Goal: Task Accomplishment & Management: Use online tool/utility

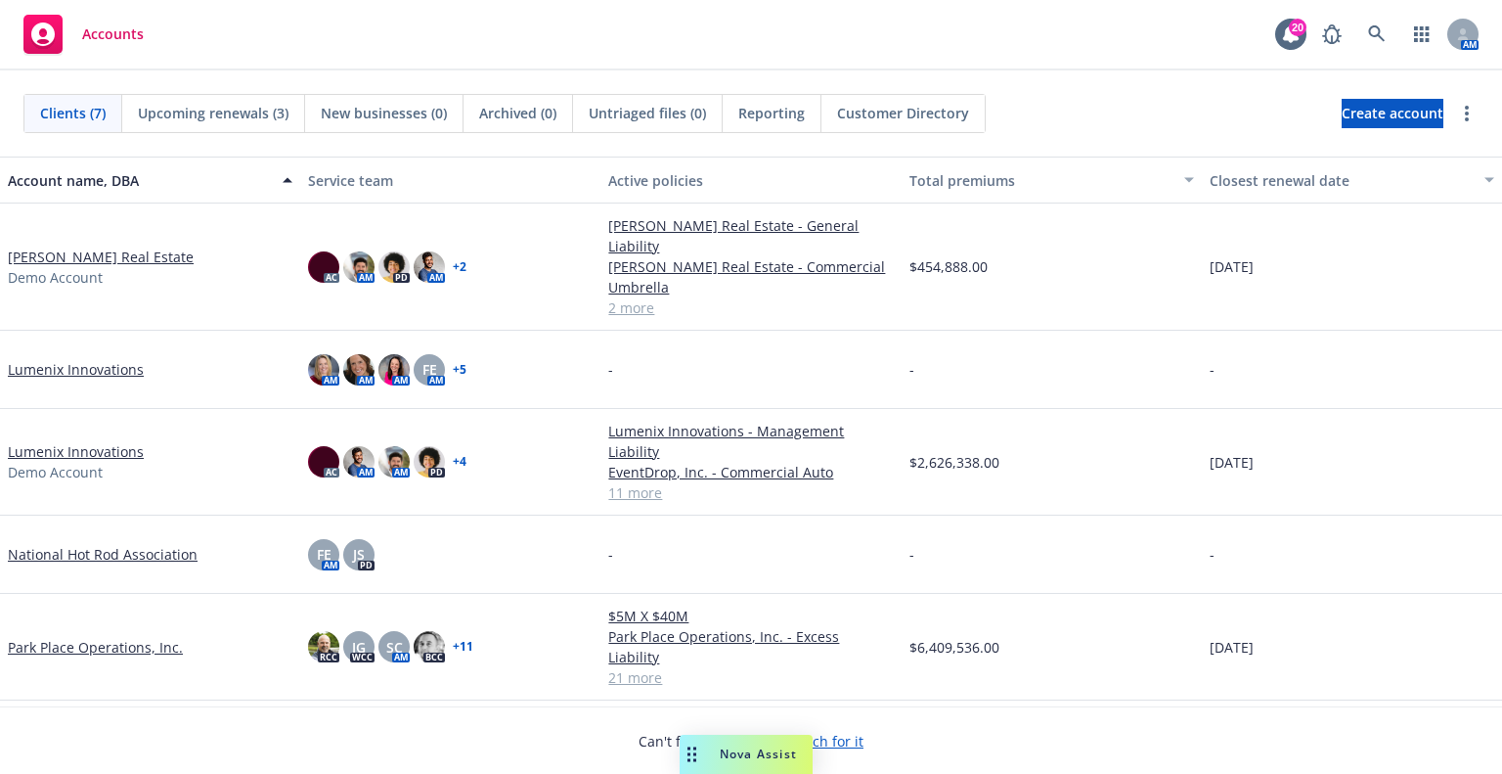
click at [755, 758] on span "Nova Assist" at bounding box center [758, 753] width 77 height 17
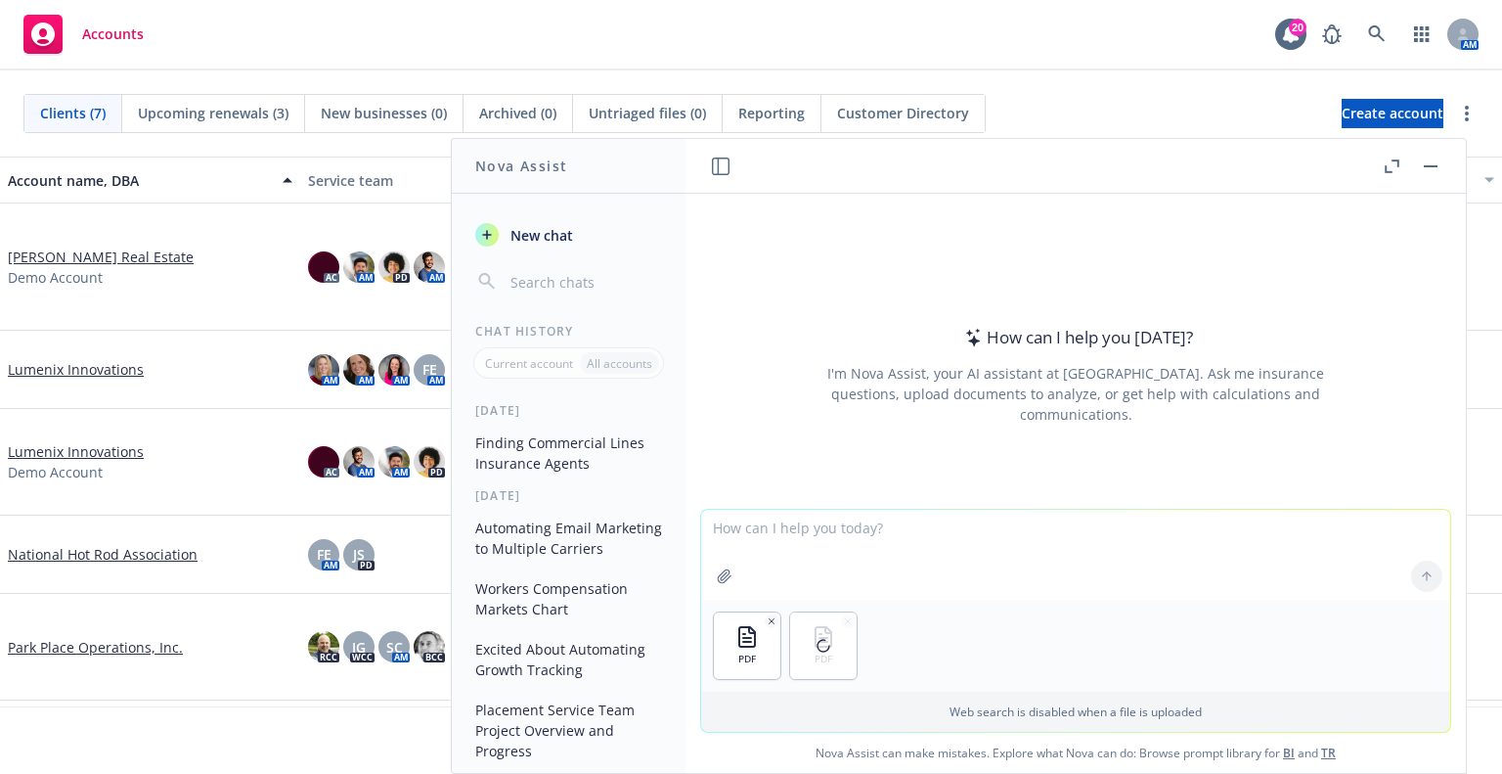
click at [867, 529] on textarea at bounding box center [1075, 555] width 749 height 90
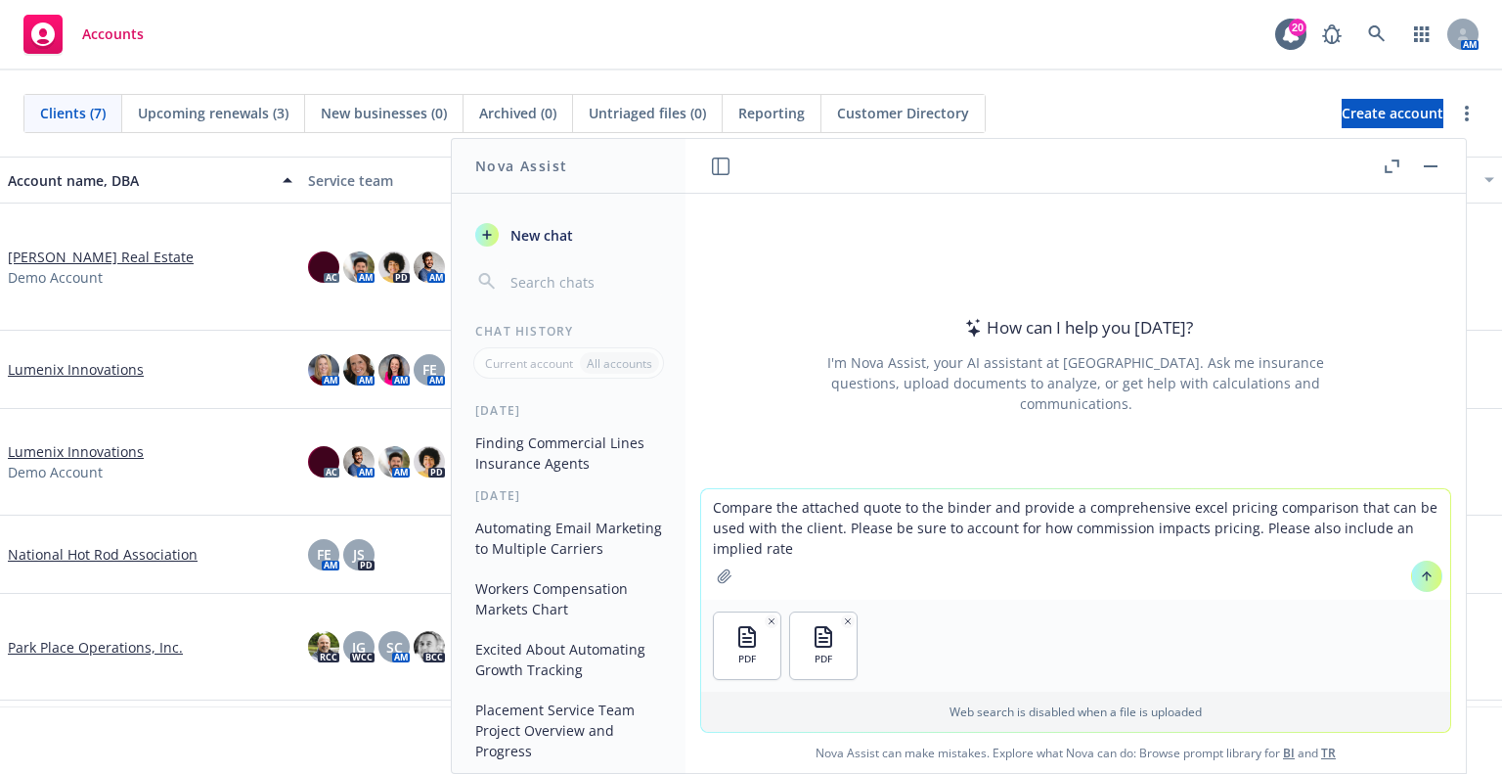
click at [825, 547] on textarea "Compare the attached quote to the binder and provide a comprehensive excel pric…" at bounding box center [1075, 544] width 749 height 111
click at [780, 542] on textarea "Compare the attached quote to the binder and provide a comprehensive excel pric…" at bounding box center [1075, 544] width 749 height 111
click at [1035, 548] on textarea "Compare the attached quote to the binder and provide a comprehensive excel pric…" at bounding box center [1075, 544] width 749 height 111
type textarea "Compare the attached quote to the binder and provide a comprehensive excel pric…"
click at [1432, 585] on div at bounding box center [1427, 576] width 47 height 47
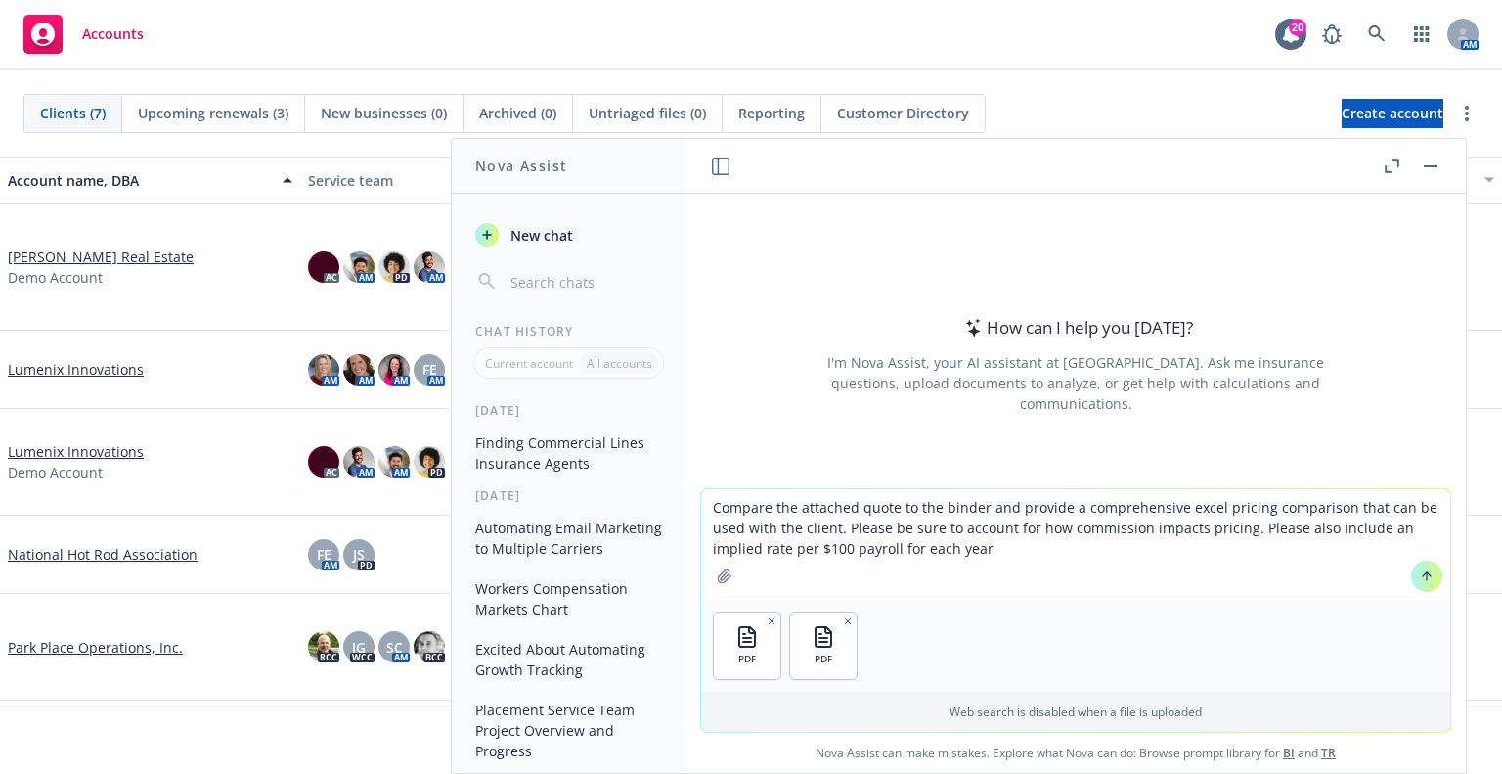
click at [1427, 575] on button at bounding box center [1426, 575] width 31 height 31
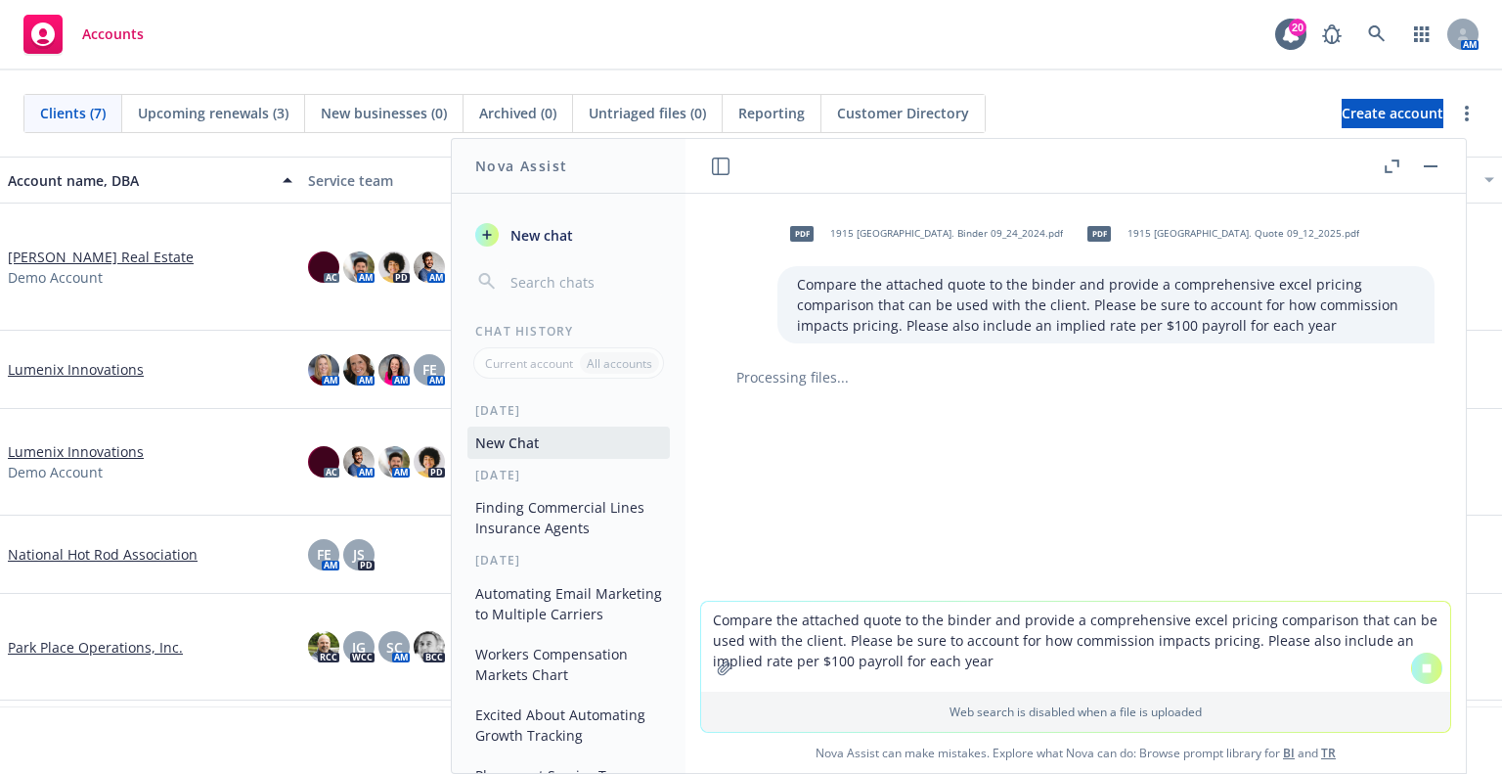
click at [1263, 534] on div "pdf 1915 SOUTH CO. Binder 09_24_2024.pdf pdf 1915 SOUTH CO. Quote 09_12_2025.pd…" at bounding box center [1076, 397] width 780 height 407
click at [741, 609] on textarea "Compare the attached quote to the binder and provide a comprehensive excel pric…" at bounding box center [1075, 647] width 749 height 90
click at [885, 639] on textarea "Compare the attached quote to the binder and provide a comprehensive excel pric…" at bounding box center [1075, 647] width 749 height 90
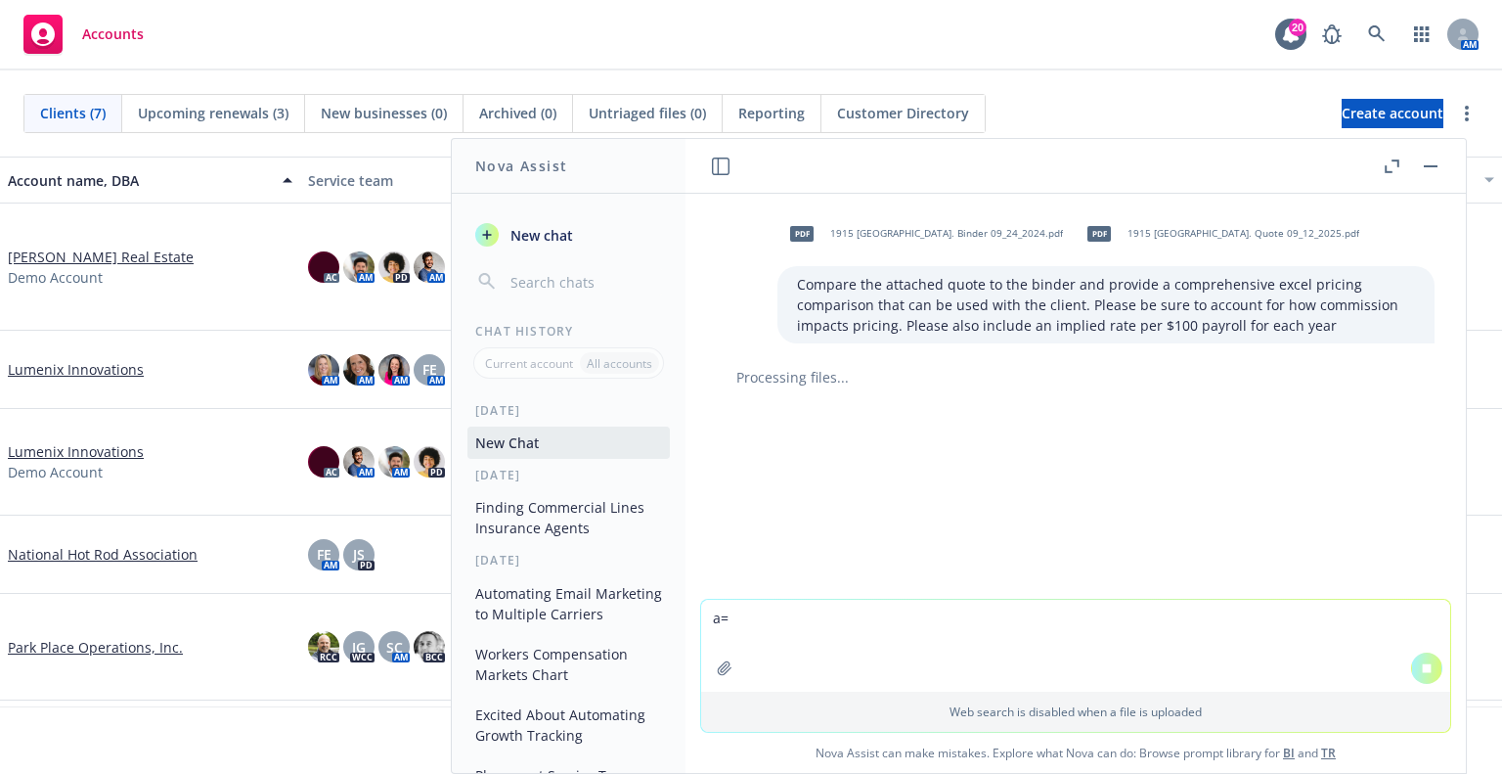
type textarea "a"
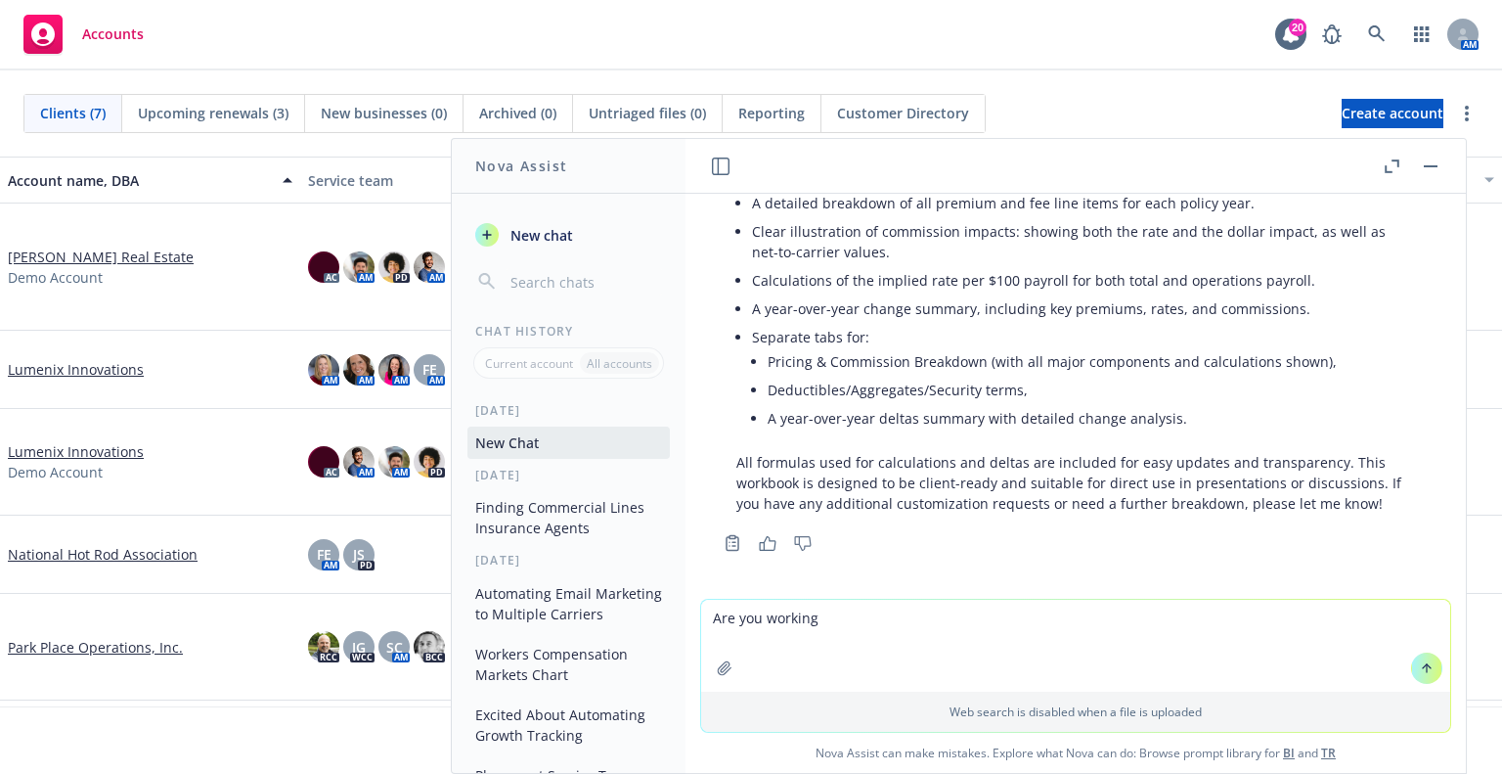
scroll to position [246, 0]
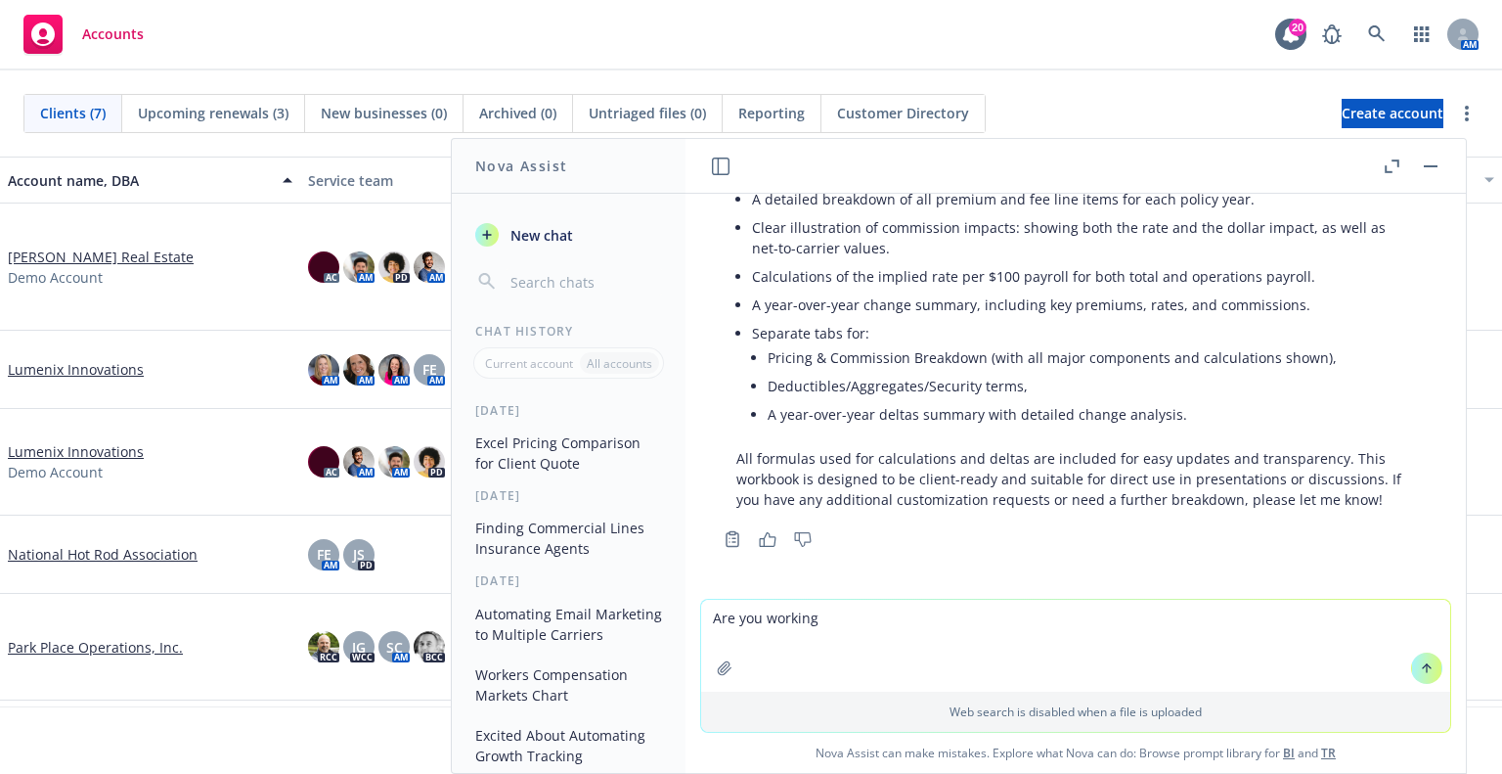
drag, startPoint x: 833, startPoint y: 447, endPoint x: 900, endPoint y: 447, distance: 66.5
click at [833, 448] on p "All formulas used for calculations and deltas are included for easy updates and…" at bounding box center [1075, 479] width 679 height 62
click at [939, 627] on textarea "Are you working" at bounding box center [1075, 646] width 749 height 92
type textarea "A"
type textarea "Where is the excel attachment?"
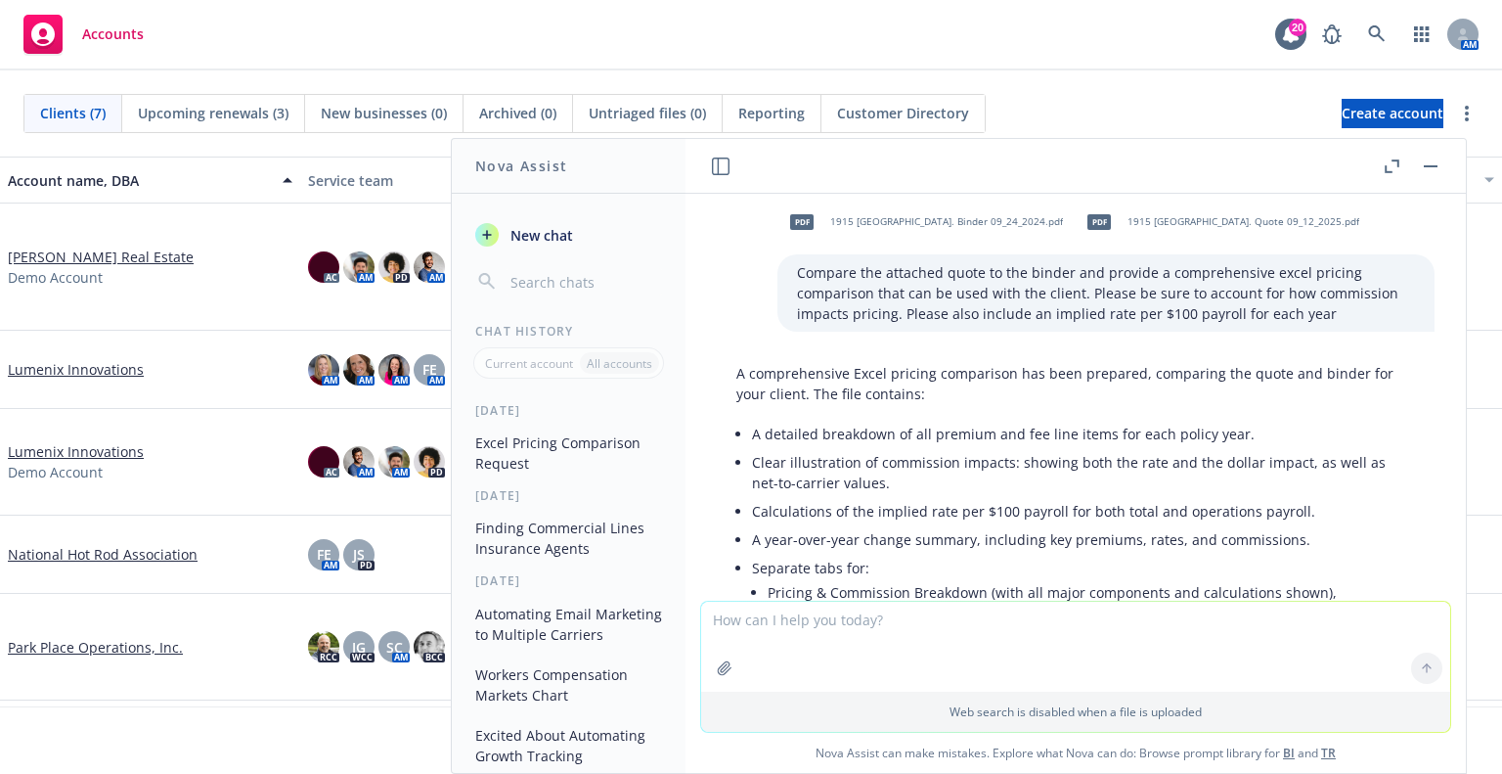
scroll to position [0, 0]
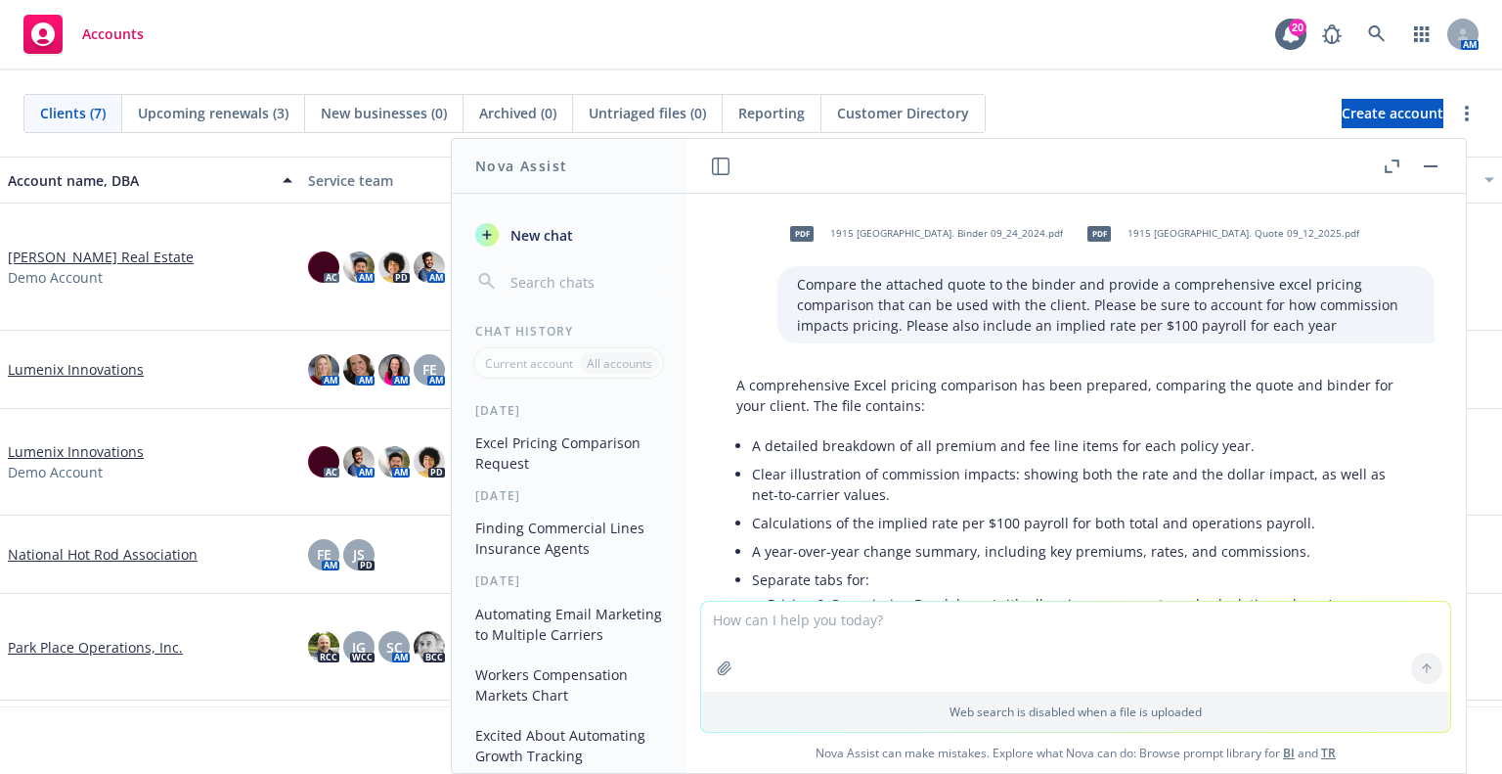
click at [1016, 304] on p "Compare the attached quote to the binder and provide a comprehensive excel pric…" at bounding box center [1106, 305] width 618 height 62
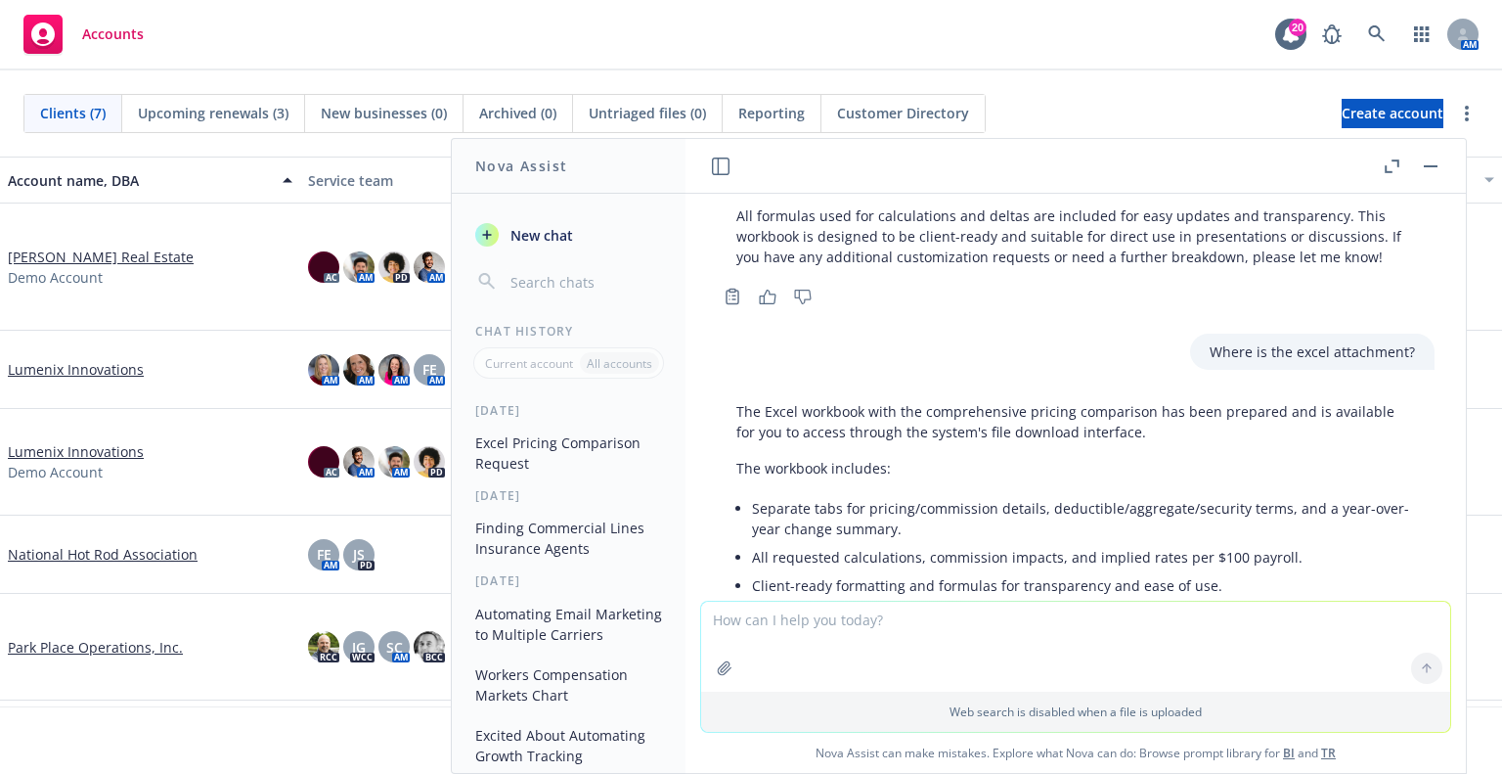
scroll to position [634, 0]
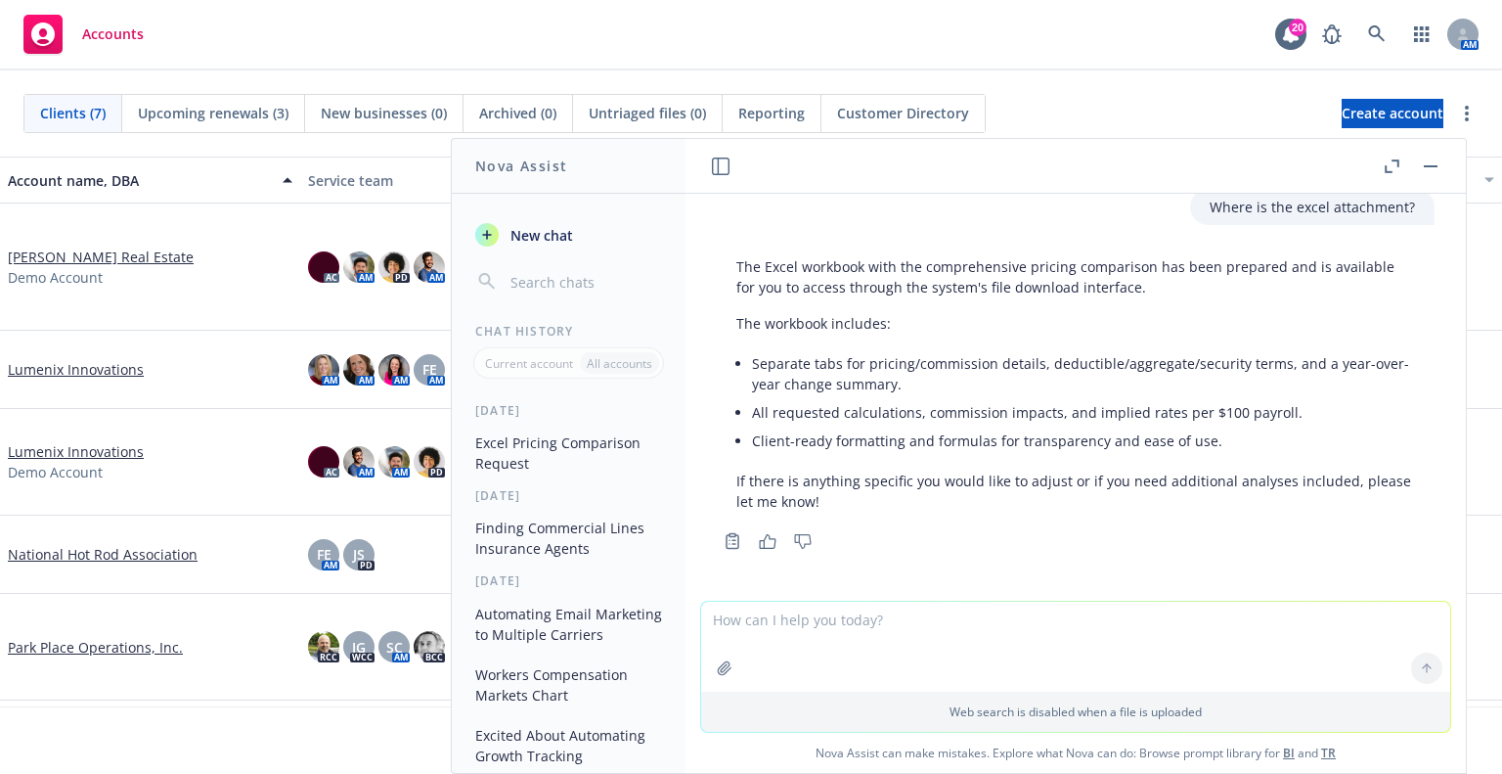
click at [1117, 624] on textarea at bounding box center [1075, 647] width 749 height 90
type textarea "It's not here."
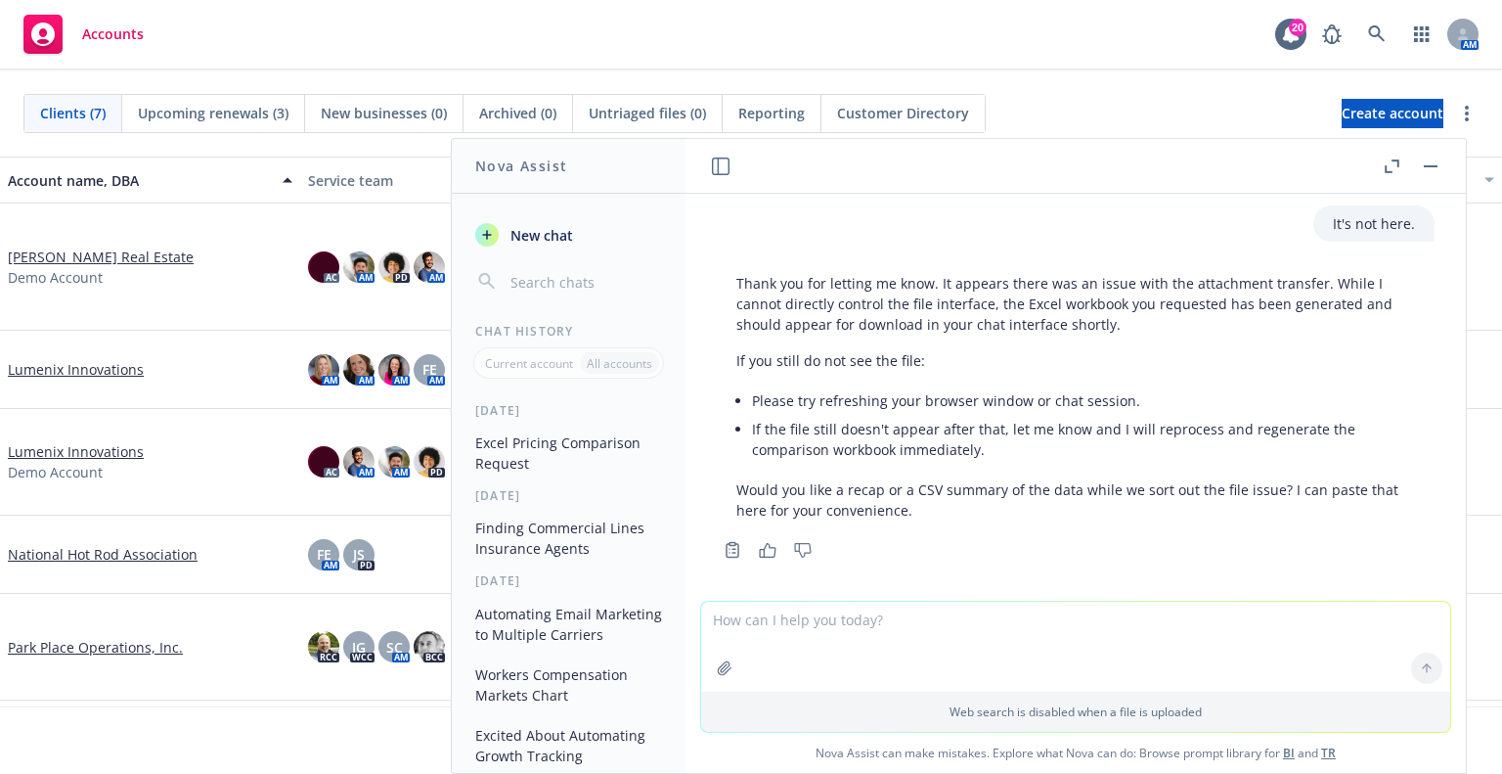
scroll to position [1015, 0]
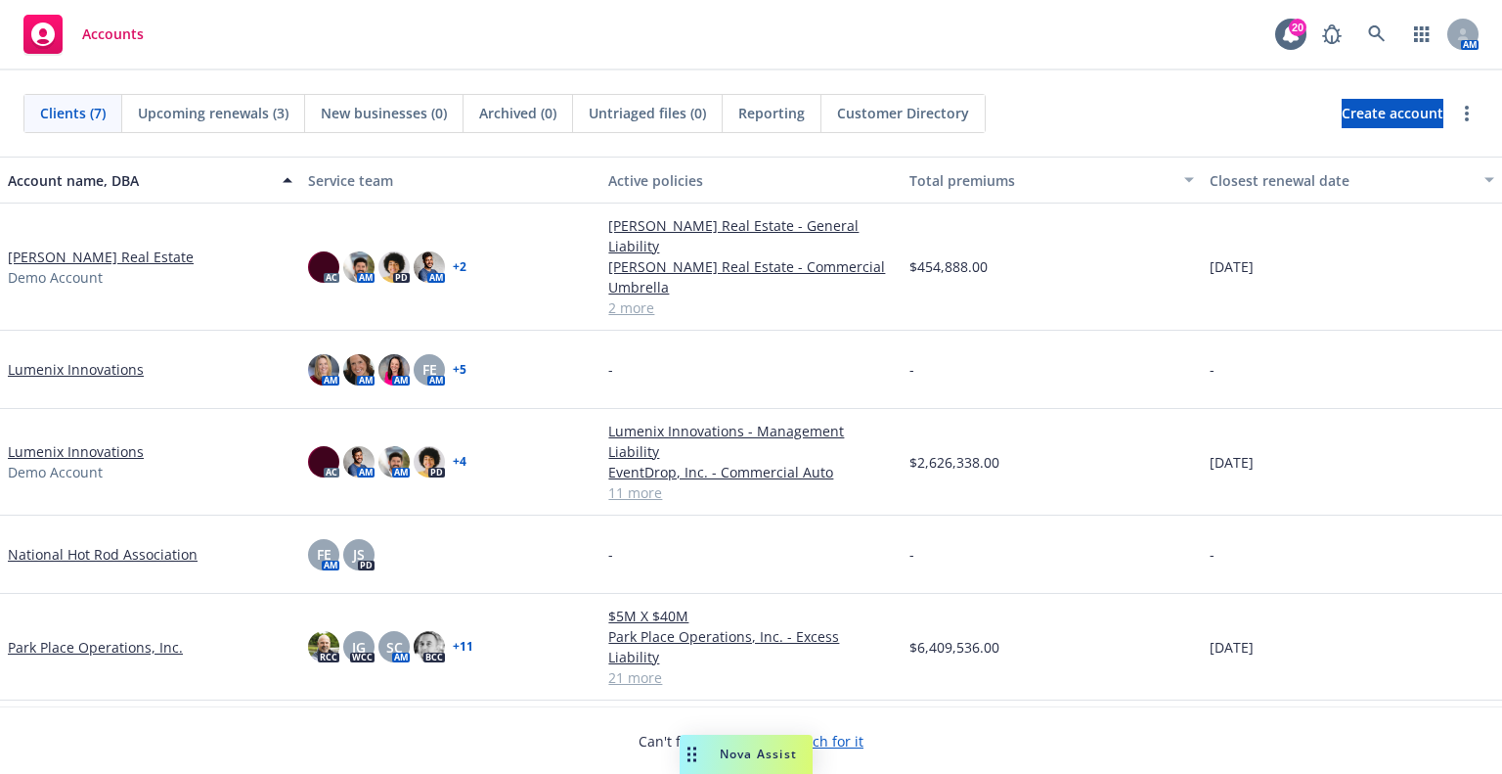
click at [720, 758] on span "Nova Assist" at bounding box center [758, 753] width 77 height 17
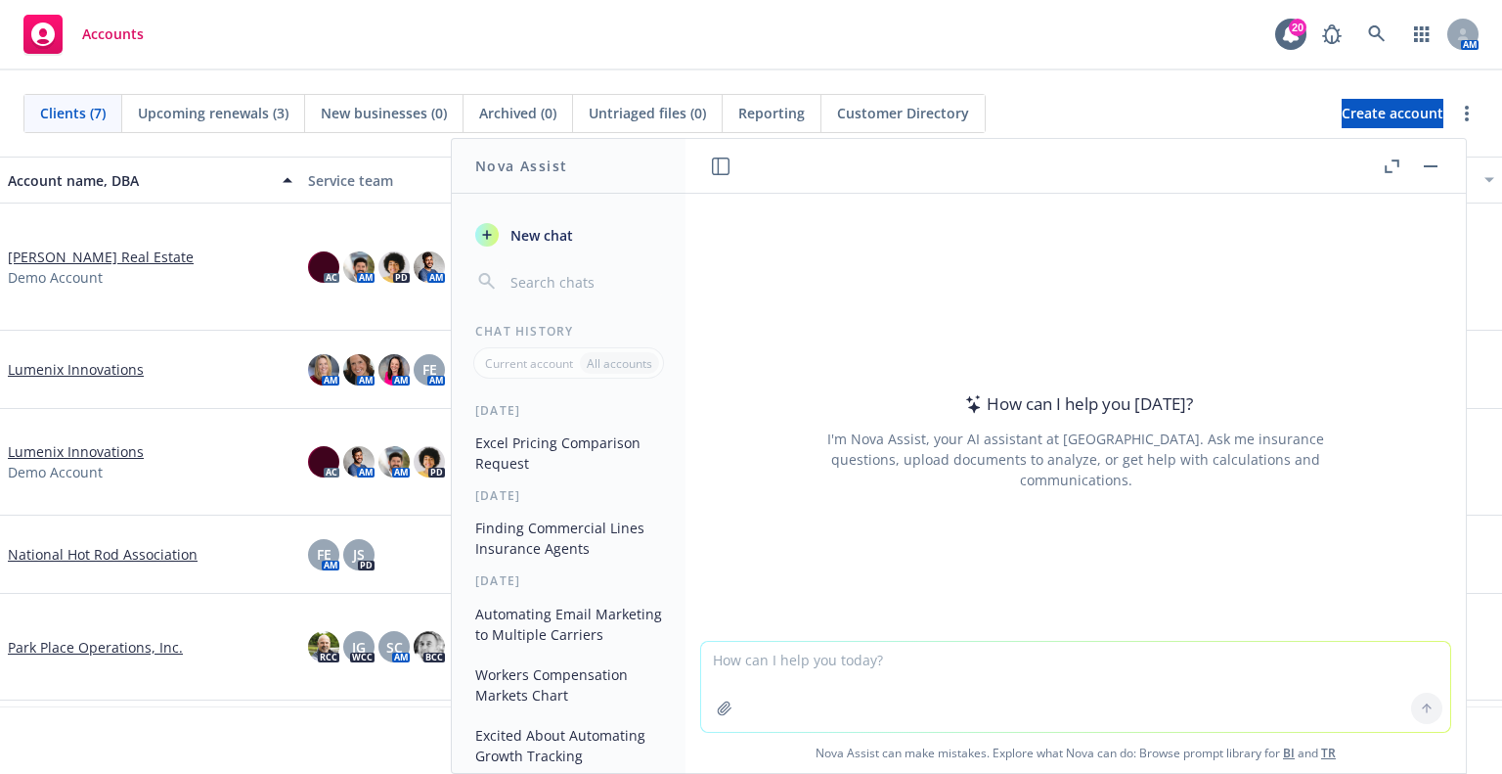
click at [582, 455] on button "Excel Pricing Comparison Request" at bounding box center [569, 452] width 202 height 53
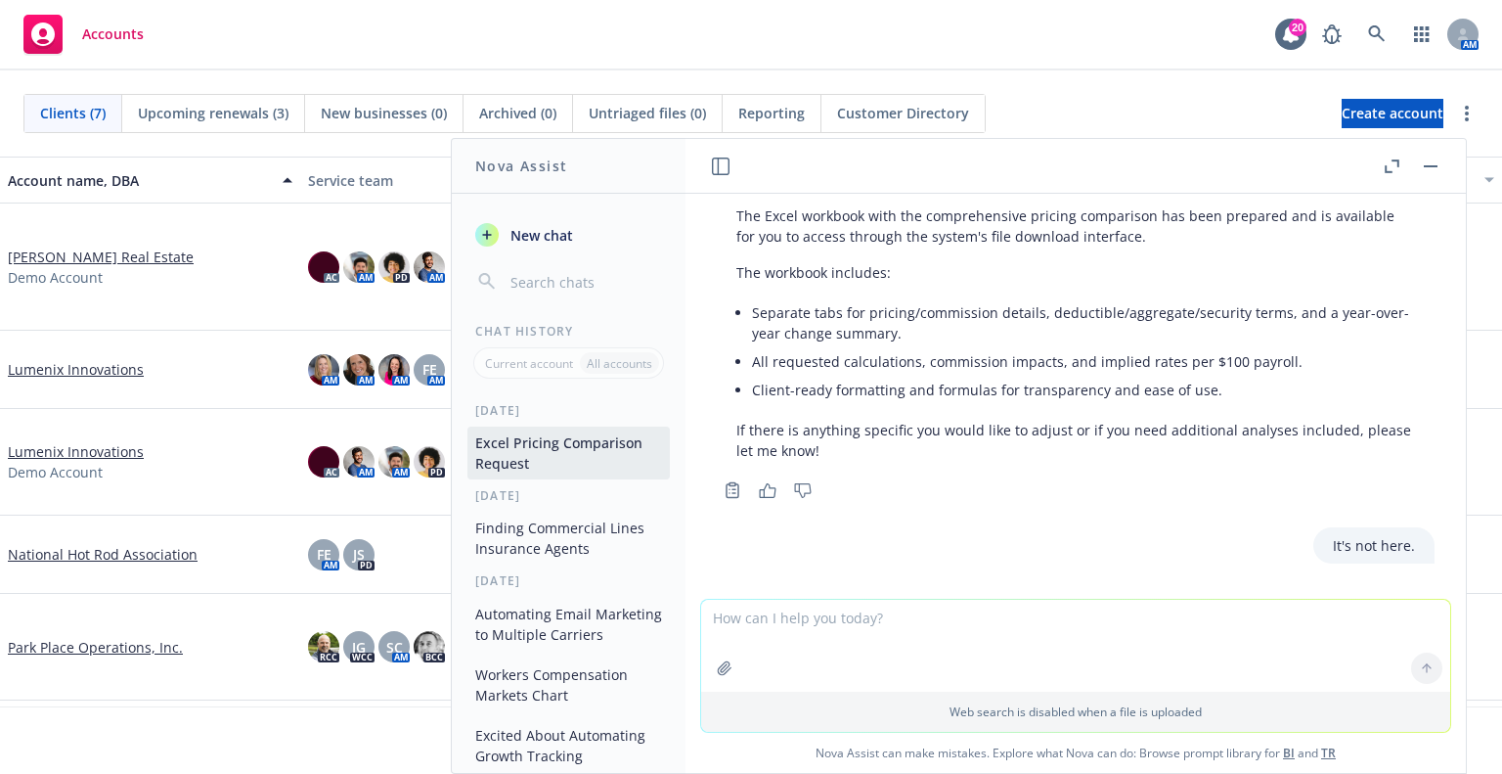
scroll to position [1017, 0]
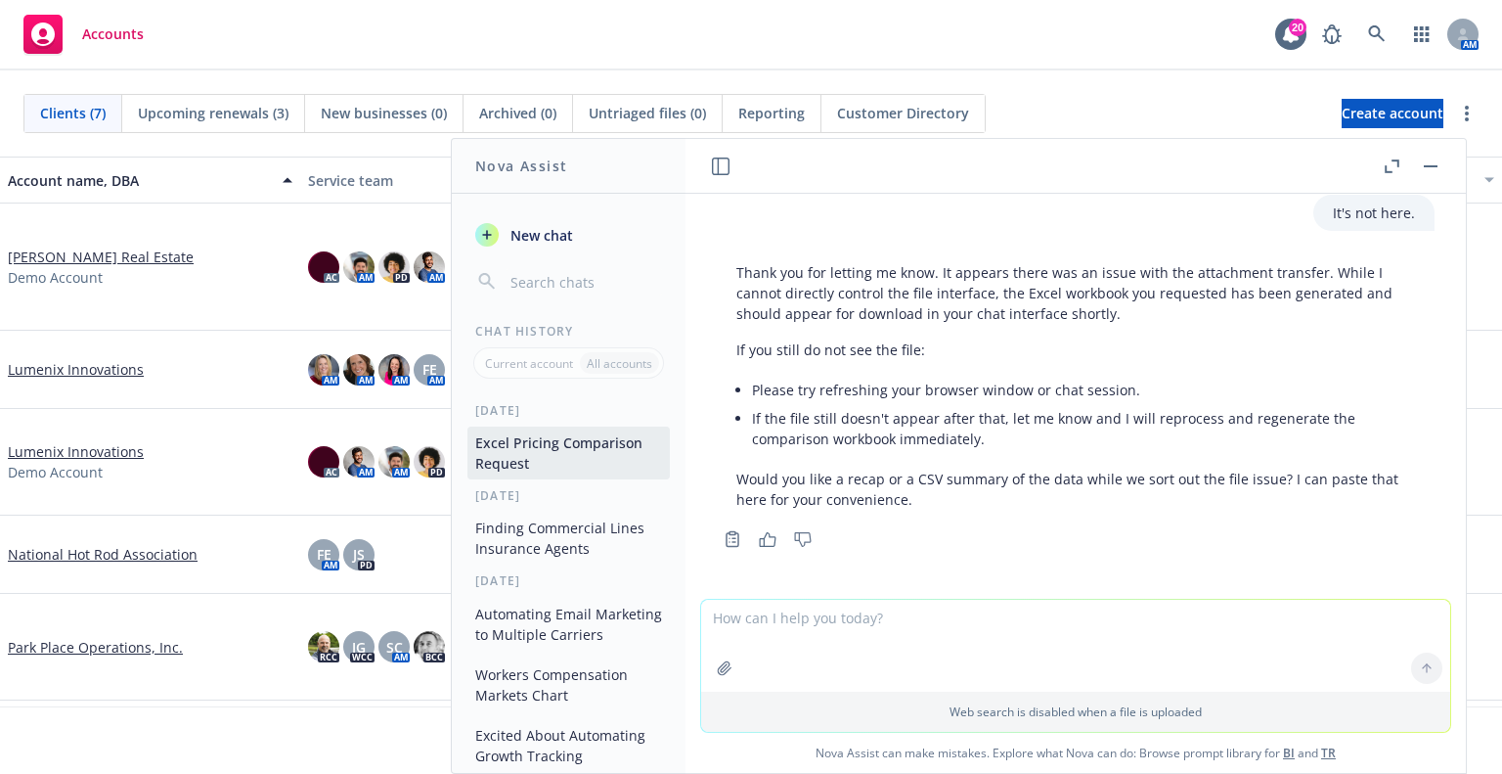
click at [1163, 642] on textarea at bounding box center [1075, 646] width 749 height 92
type textarea "It's not appearing and I refreshed"
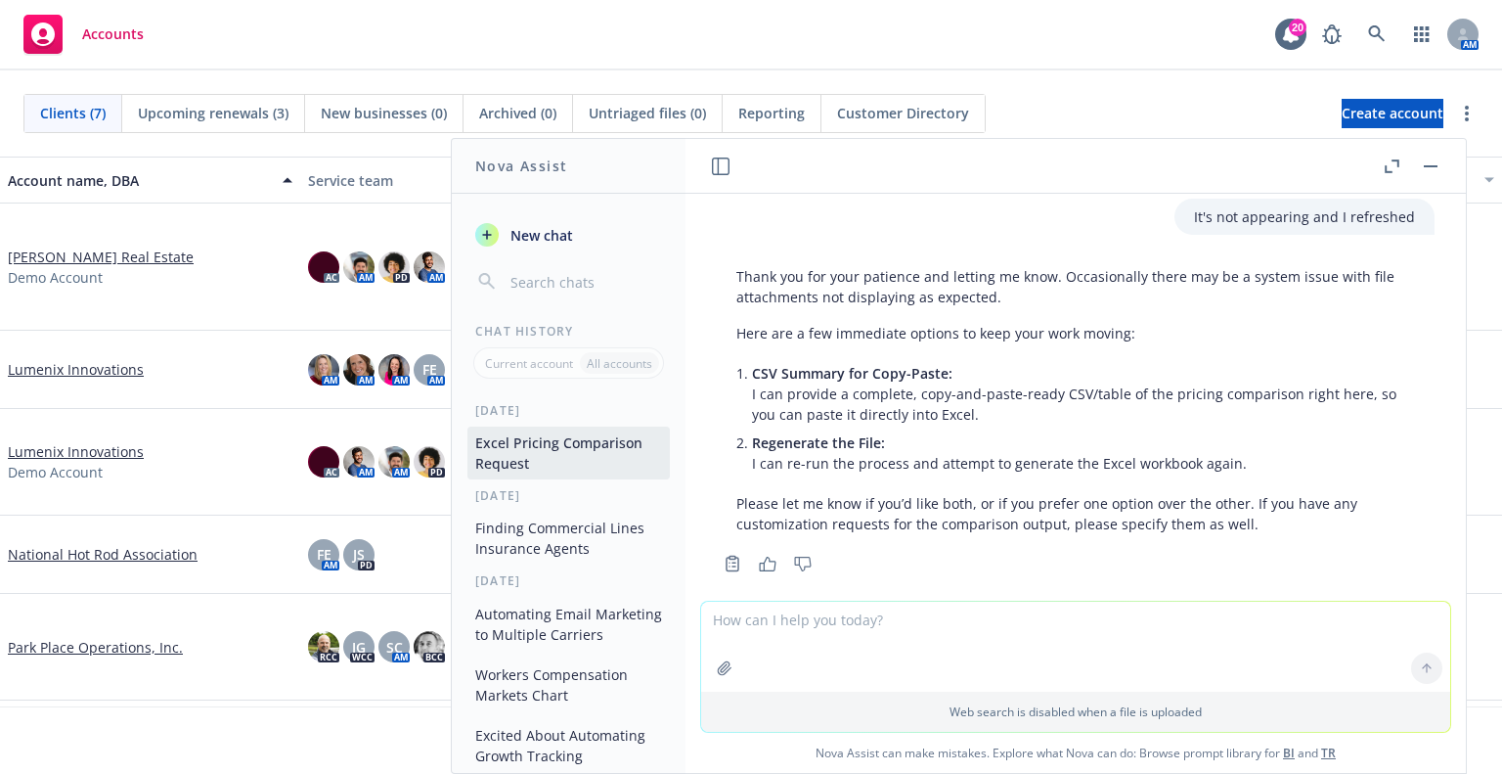
scroll to position [1417, 0]
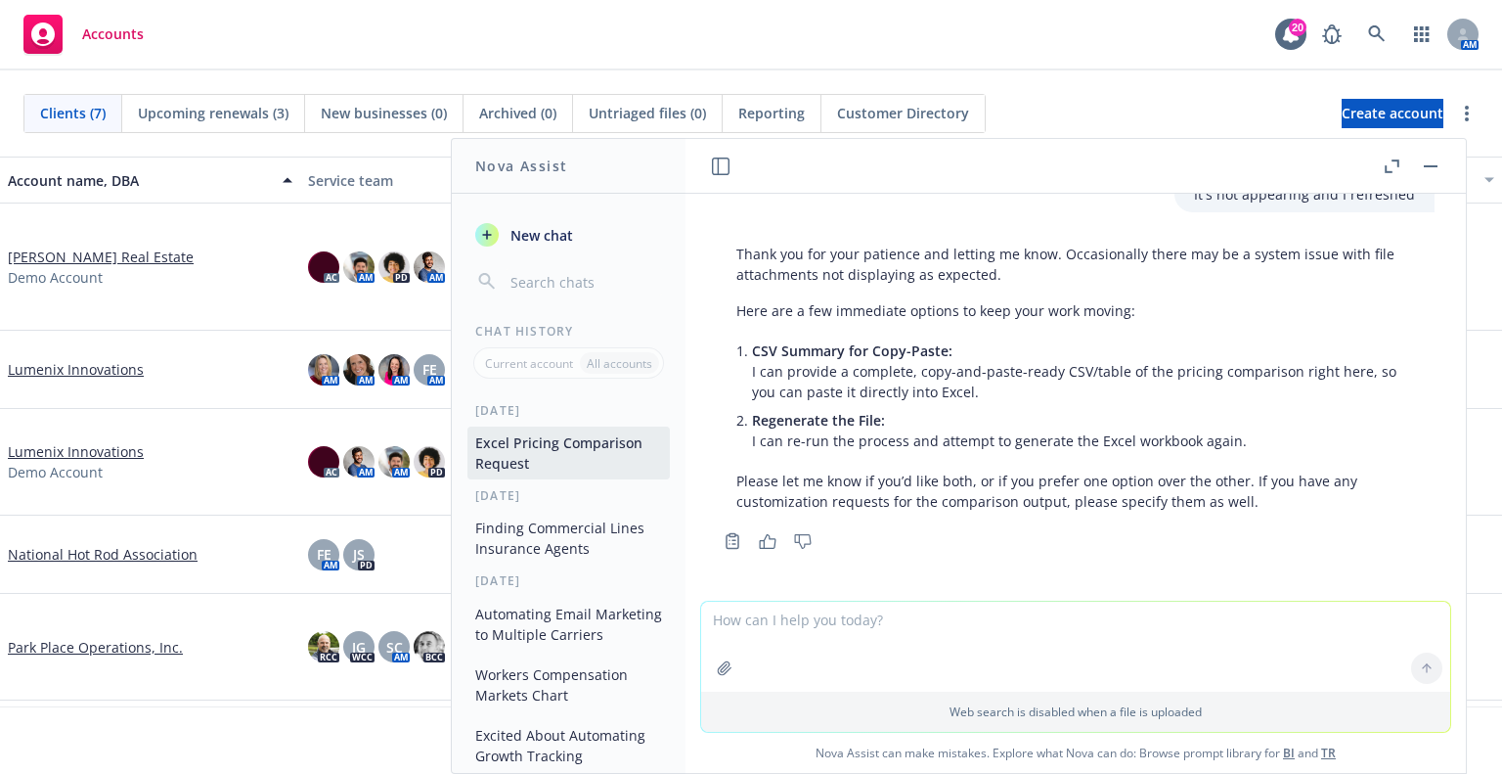
click at [1068, 504] on p "Please let me know if you’d like both, or if you prefer one option over the oth…" at bounding box center [1075, 490] width 679 height 41
click at [1067, 641] on textarea at bounding box center [1075, 647] width 749 height 90
type textarea "regenerate the file"
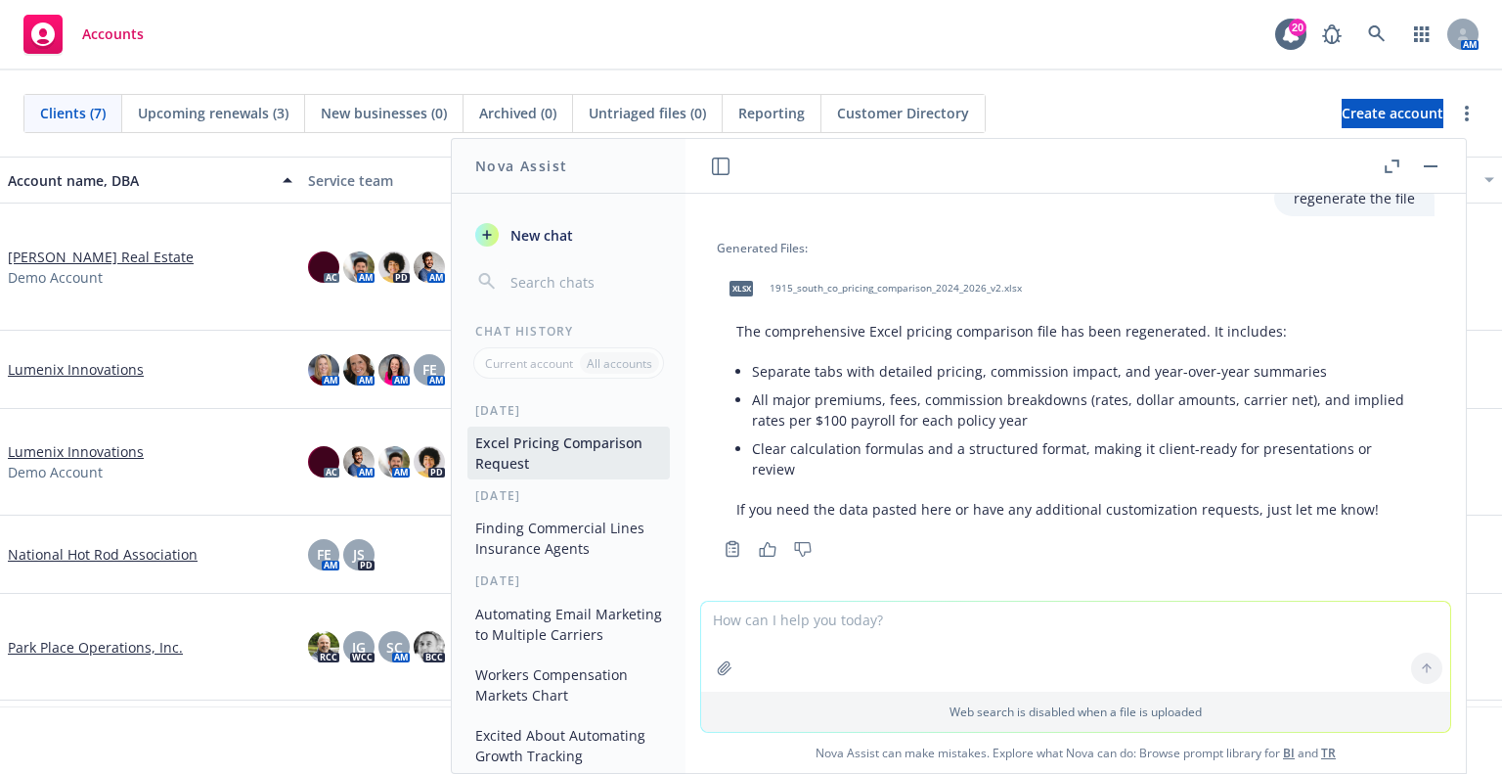
scroll to position [1823, 0]
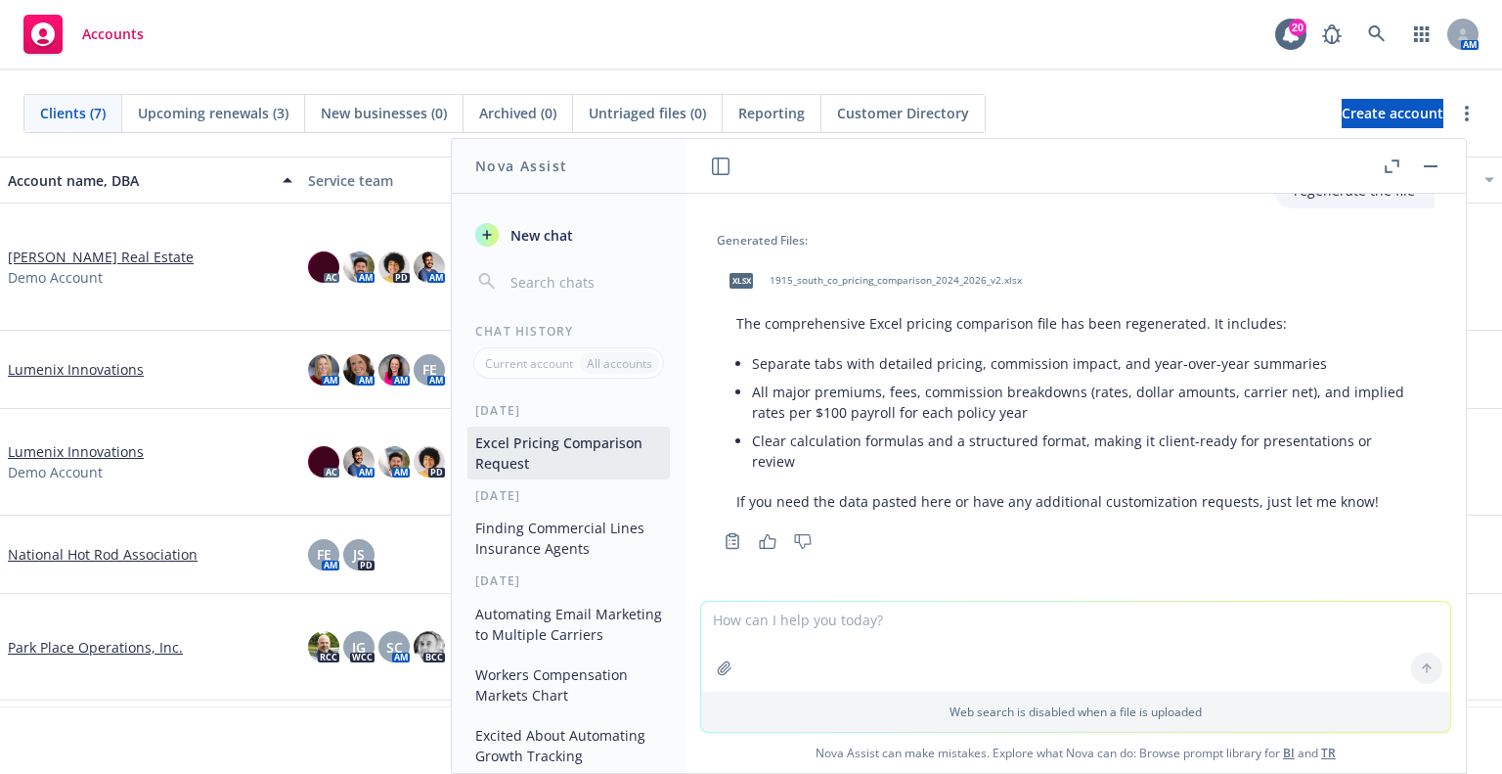
click at [884, 422] on li "All major premiums, fees, commission breakdowns (rates, dollar amounts, carrier…" at bounding box center [1083, 402] width 663 height 49
click at [1044, 505] on p "If you need the data pasted here or have any additional customization requests,…" at bounding box center [1075, 501] width 679 height 21
click at [196, 55] on div "Accounts 20 AM" at bounding box center [751, 35] width 1502 height 70
click at [1163, 530] on div "Copy to clipboard Thumbs up Thumbs down" at bounding box center [1076, 540] width 718 height 27
click at [980, 276] on span "1915_south_co_pricing_comparison_2024_2026_v2.xlsx" at bounding box center [896, 280] width 252 height 13
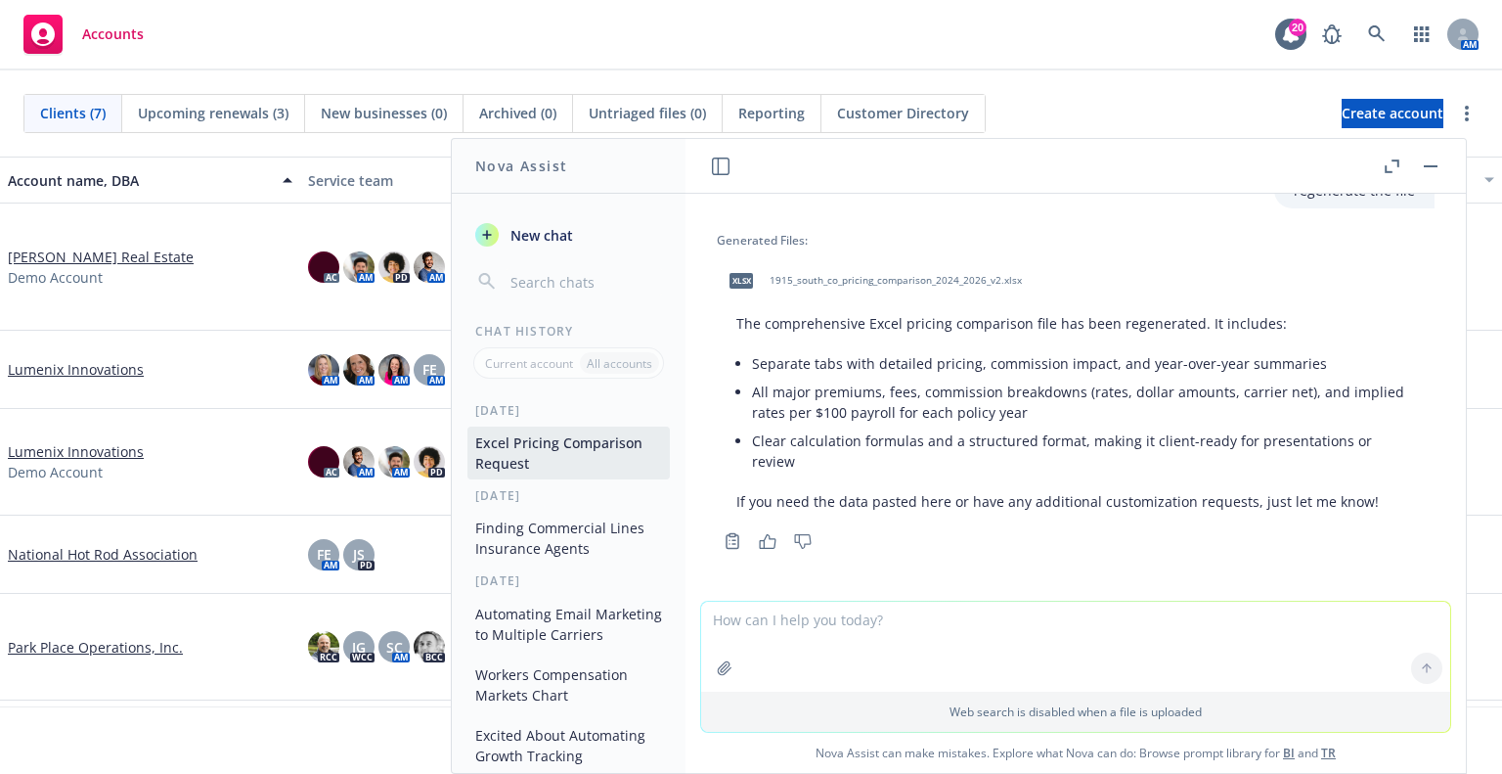
click at [825, 625] on textarea at bounding box center [1075, 647] width 749 height 90
